Goal: Communication & Community: Answer question/provide support

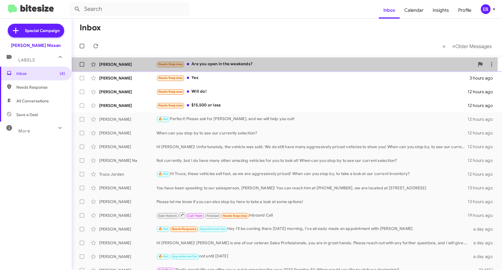
click at [216, 64] on div "Needs Response Are you open in the weekends?" at bounding box center [315, 64] width 318 height 7
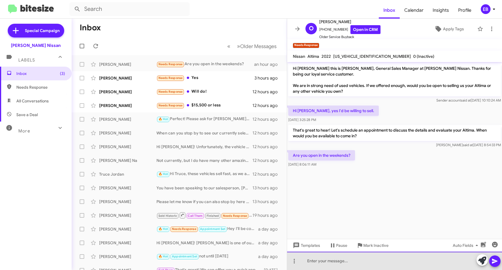
click at [315, 261] on div at bounding box center [394, 261] width 215 height 18
click at [335, 259] on div "Yes.. We are" at bounding box center [394, 261] width 215 height 18
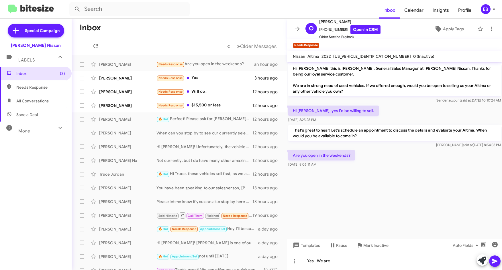
click at [332, 261] on div "Yes.. We are" at bounding box center [394, 261] width 215 height 18
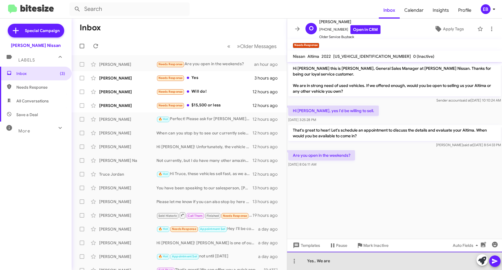
click at [334, 261] on div "Yes.. We are" at bounding box center [394, 261] width 215 height 18
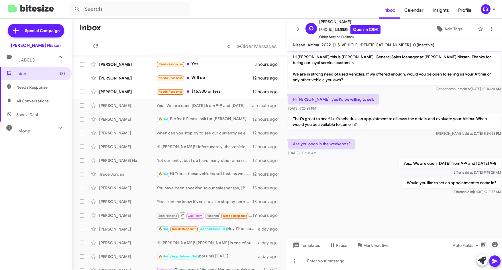
click at [167, 25] on mat-toolbar-row "Inbox" at bounding box center [179, 28] width 215 height 18
click at [208, 23] on mat-toolbar-row "Inbox" at bounding box center [179, 28] width 215 height 18
